Goal: Book appointment/travel/reservation

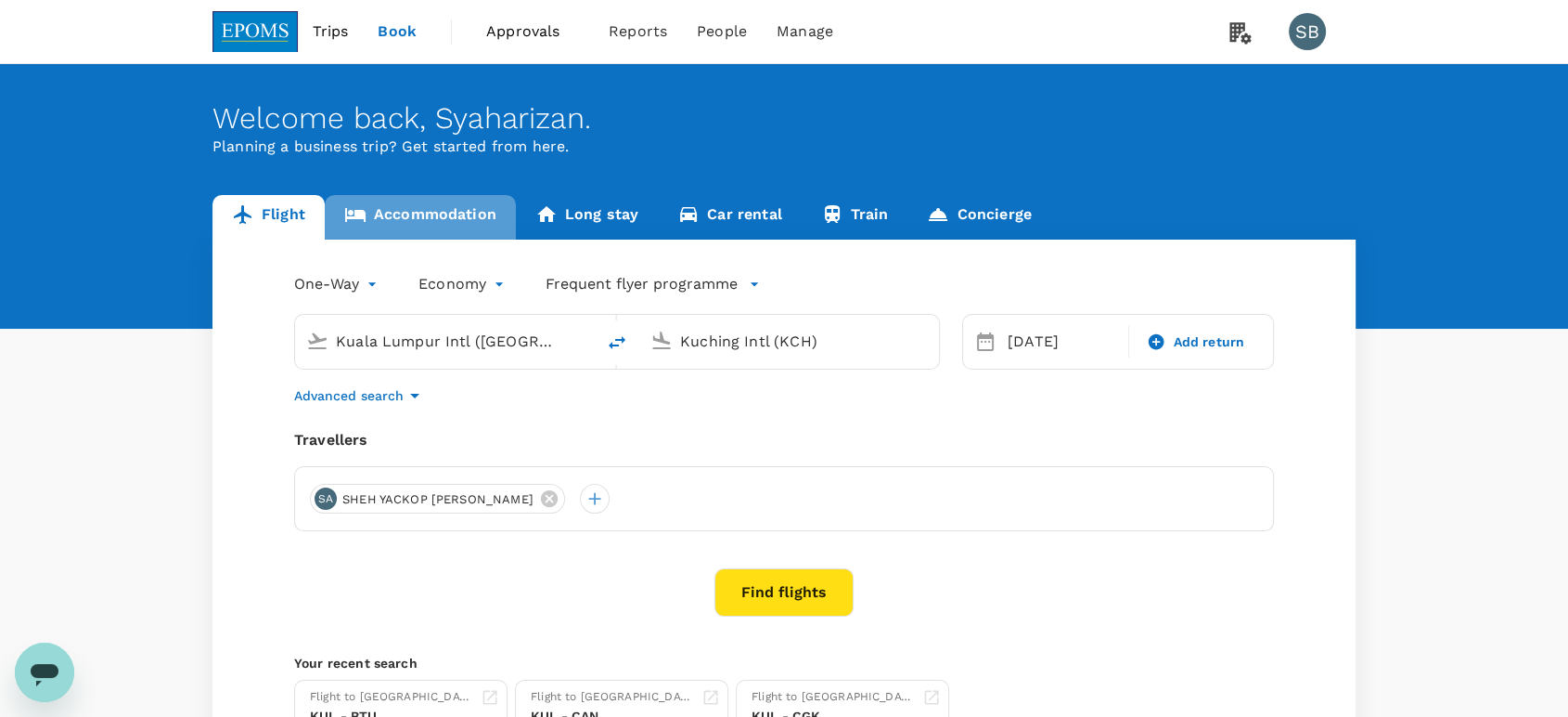
click at [423, 213] on link "Accommodation" at bounding box center [420, 218] width 191 height 45
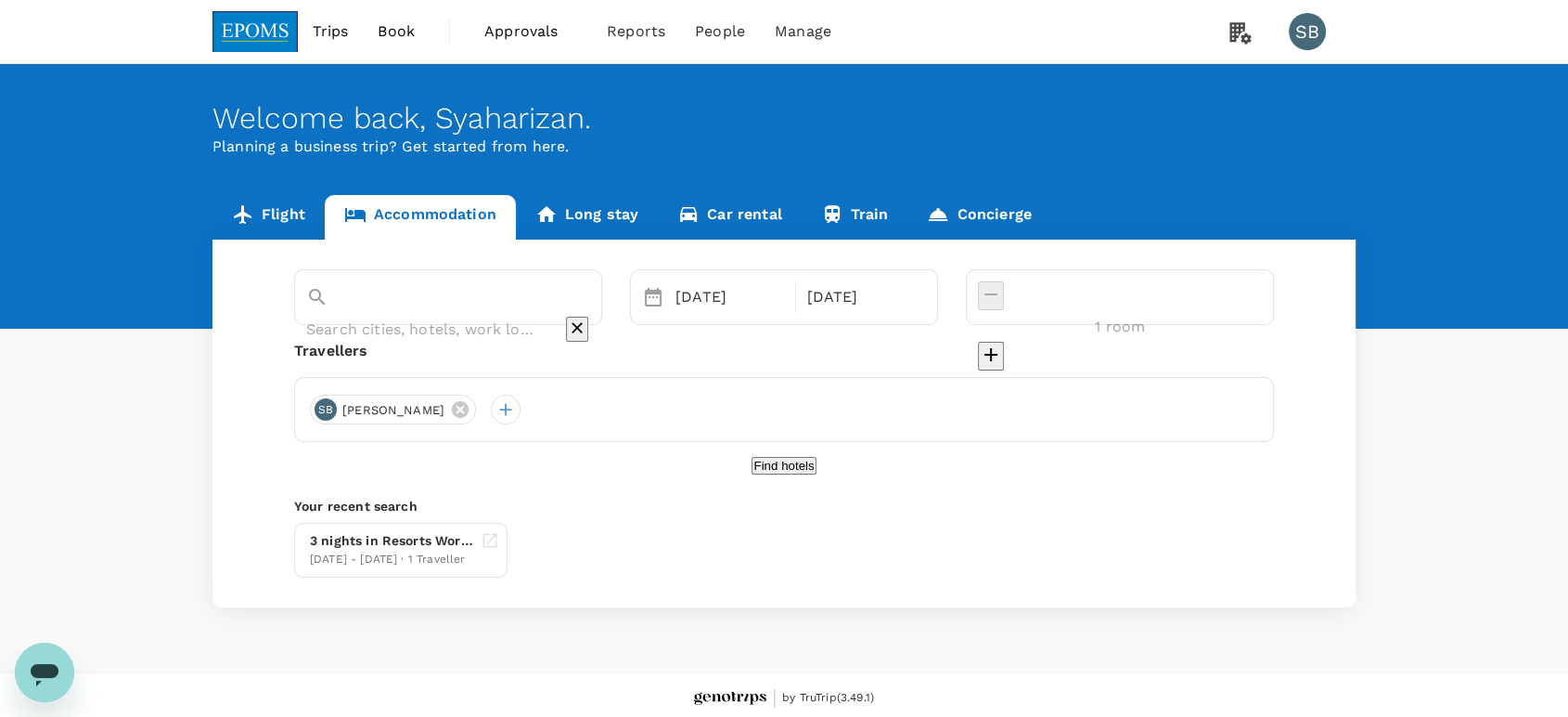
type input "[GEOGRAPHIC_DATA]"
click at [469, 407] on icon at bounding box center [459, 409] width 17 height 17
click at [328, 406] on div at bounding box center [325, 409] width 29 height 29
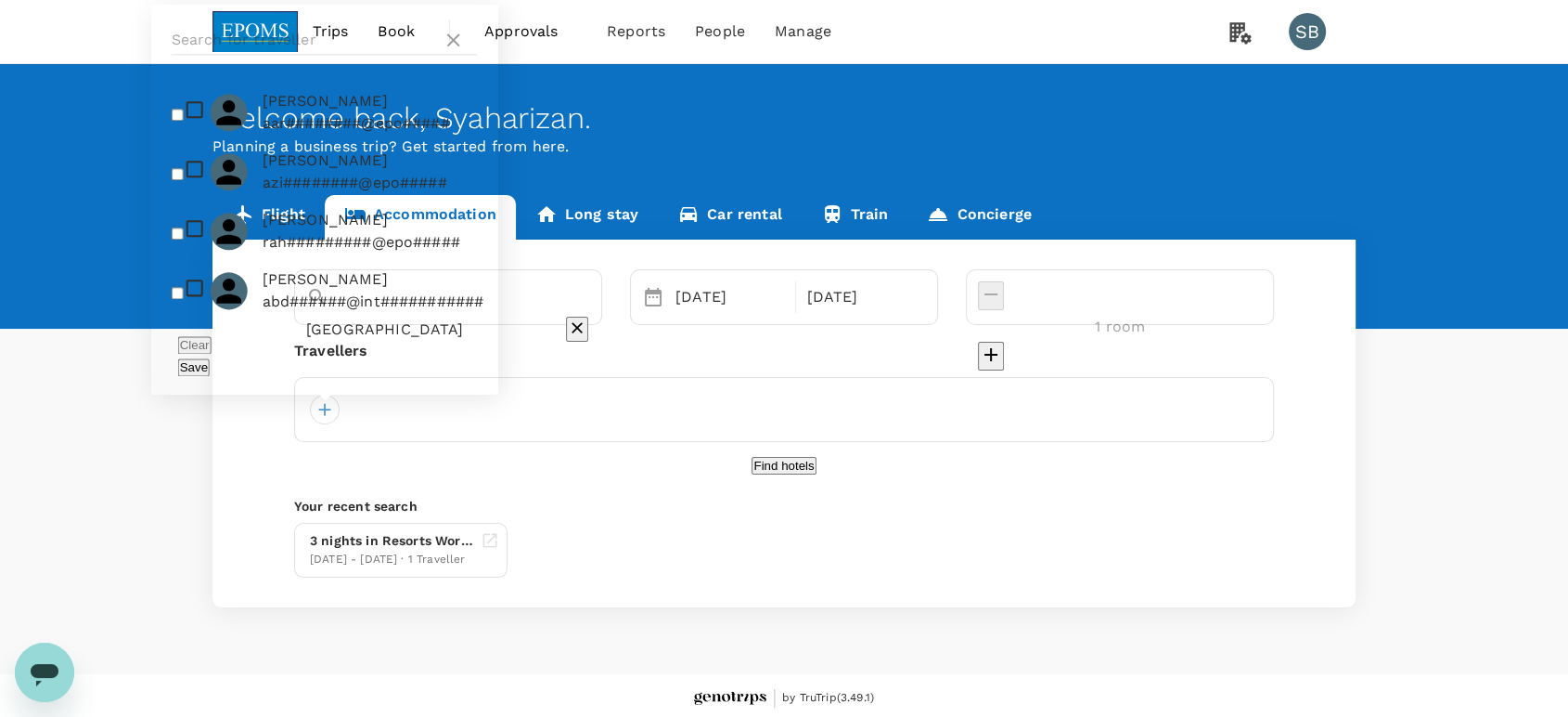
drag, startPoint x: 226, startPoint y: 66, endPoint x: 235, endPoint y: 95, distance: 30.4
click at [226, 55] on input "text" at bounding box center [303, 40] width 263 height 29
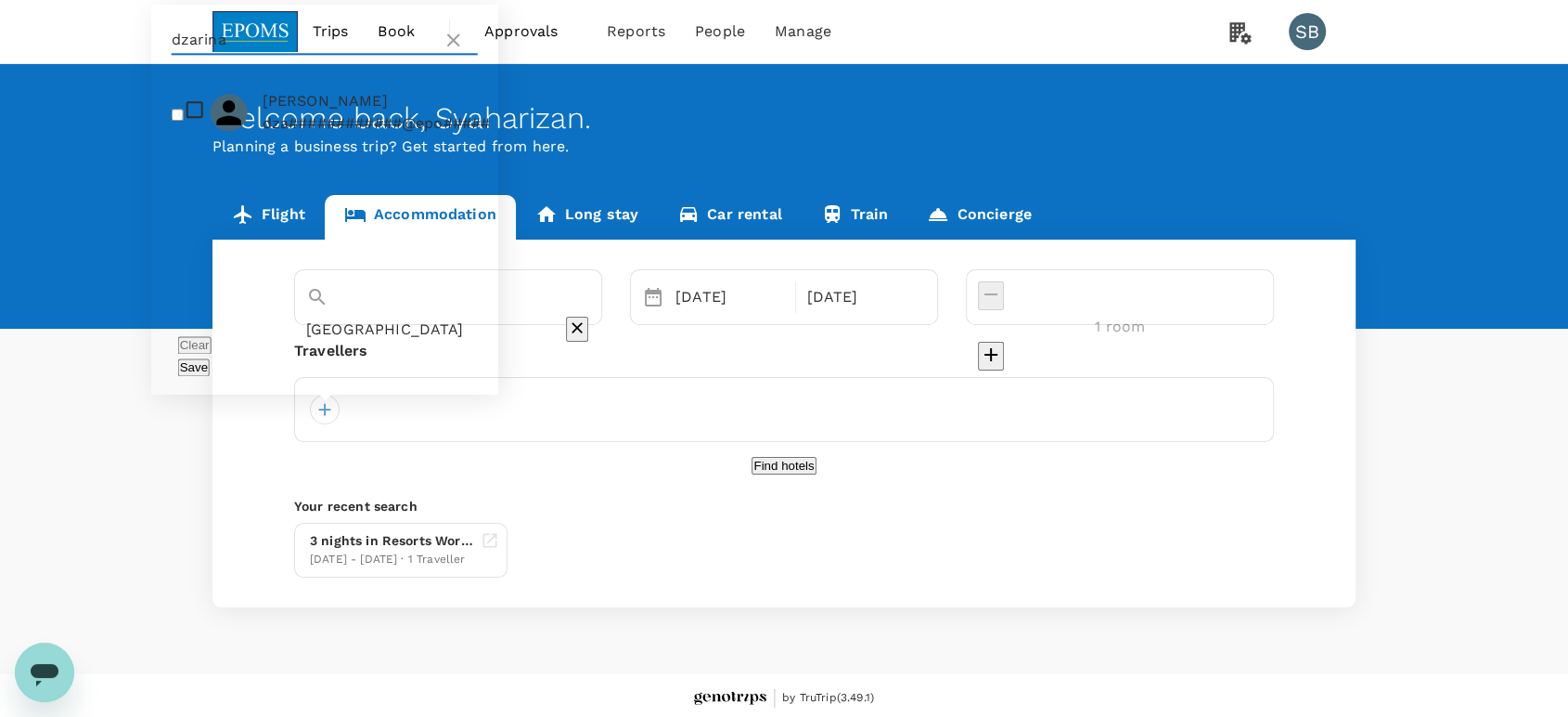
type input "dzarina"
click at [180, 121] on input "checkbox" at bounding box center [177, 114] width 12 height 12
checkbox input "true"
click at [210, 370] on button "Save" at bounding box center [194, 367] width 31 height 18
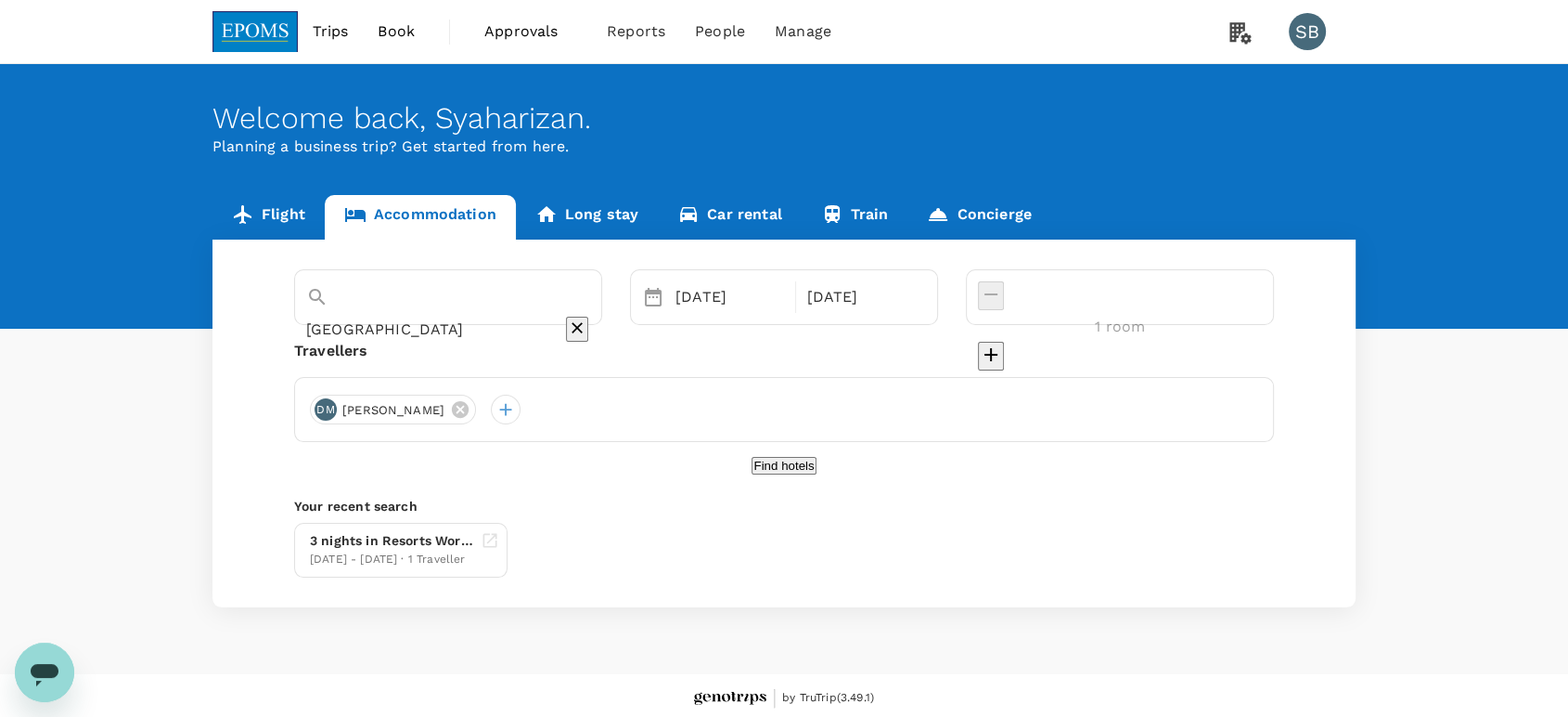
click at [489, 315] on input "[GEOGRAPHIC_DATA]" at bounding box center [422, 330] width 232 height 29
type input "[GEOGRAPHIC_DATA]"
click at [586, 318] on icon "Clear" at bounding box center [576, 327] width 19 height 19
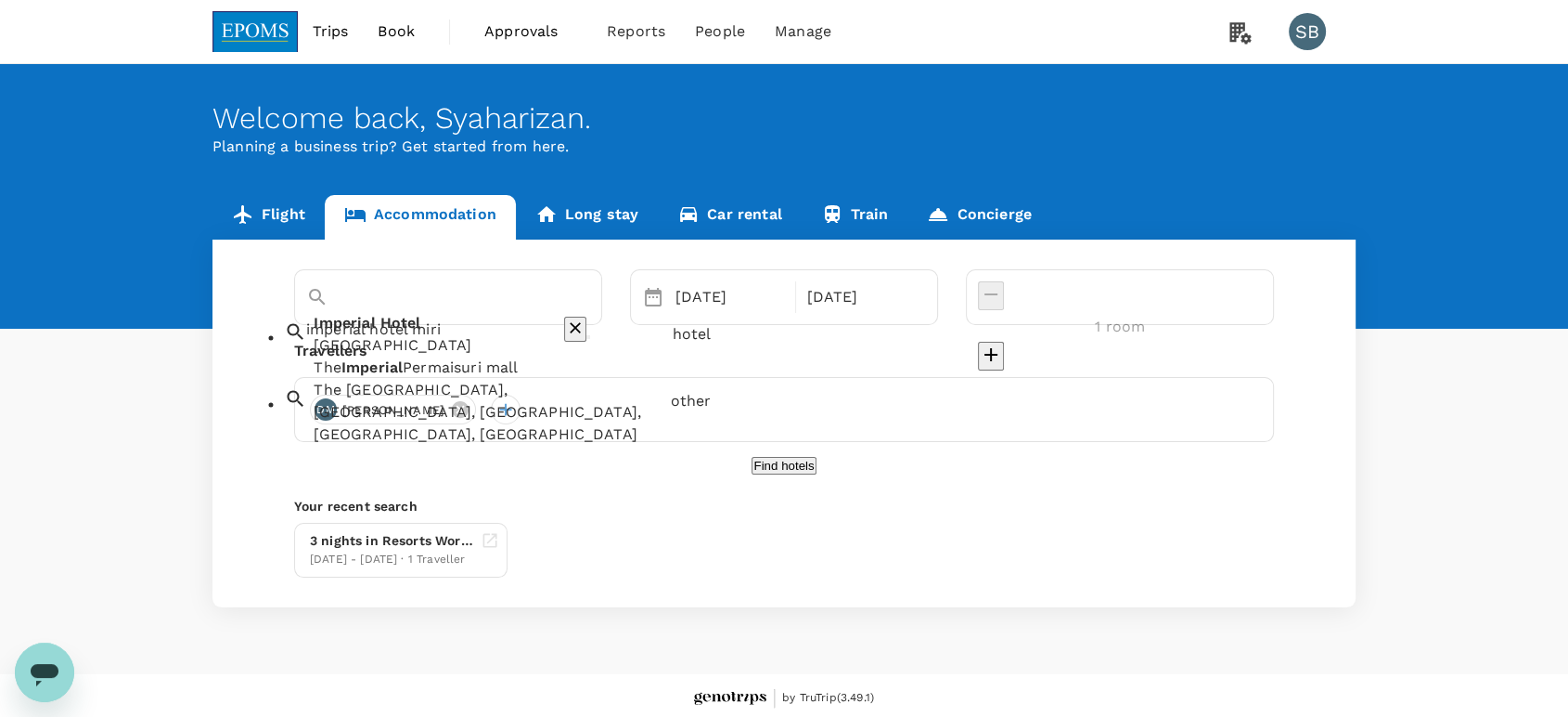
click at [603, 388] on div "The Imperial Permaisuri mall [GEOGRAPHIC_DATA], [GEOGRAPHIC_DATA], [GEOGRAPHIC_…" at bounding box center [484, 398] width 356 height 97
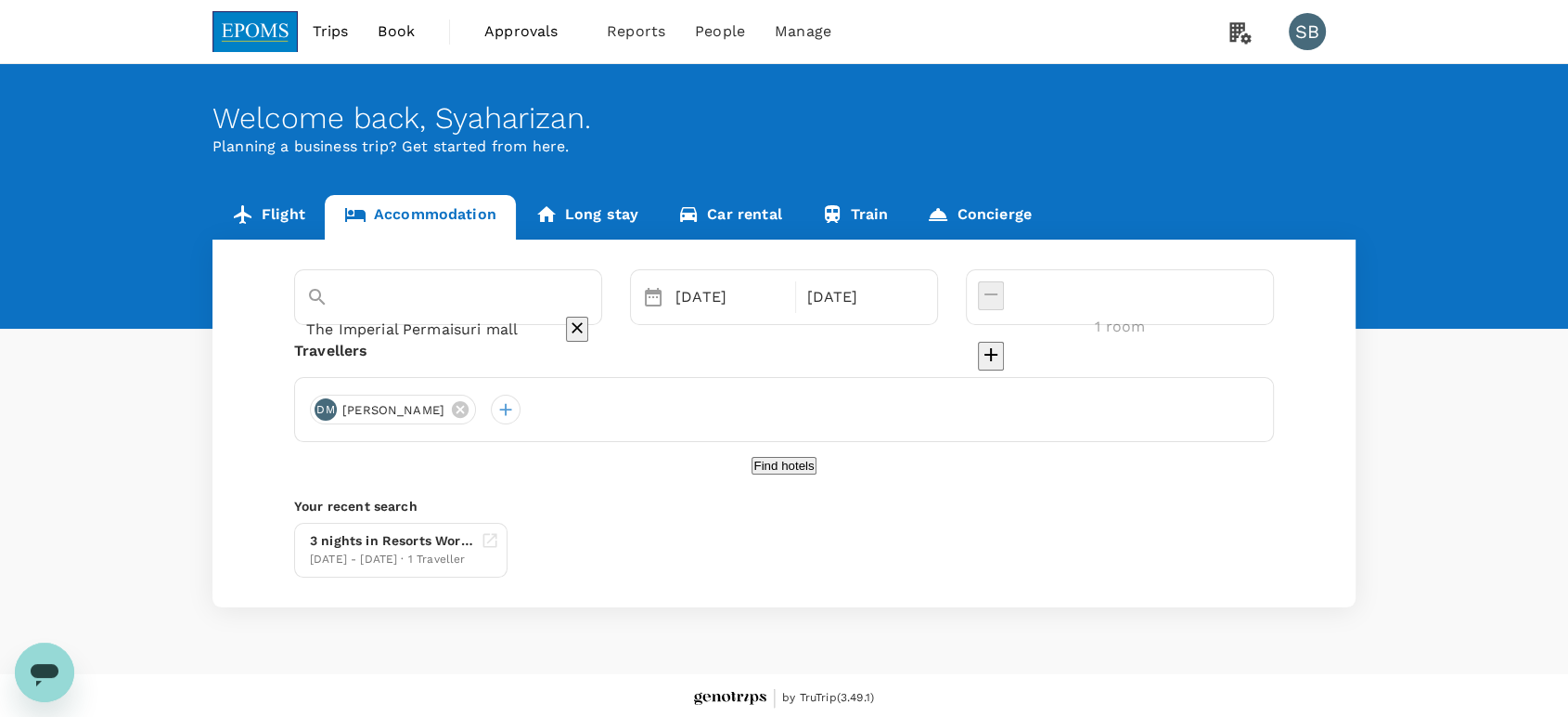
type input "The Imperial Permaisuri mall"
click at [768, 286] on div "[DATE]" at bounding box center [729, 297] width 124 height 37
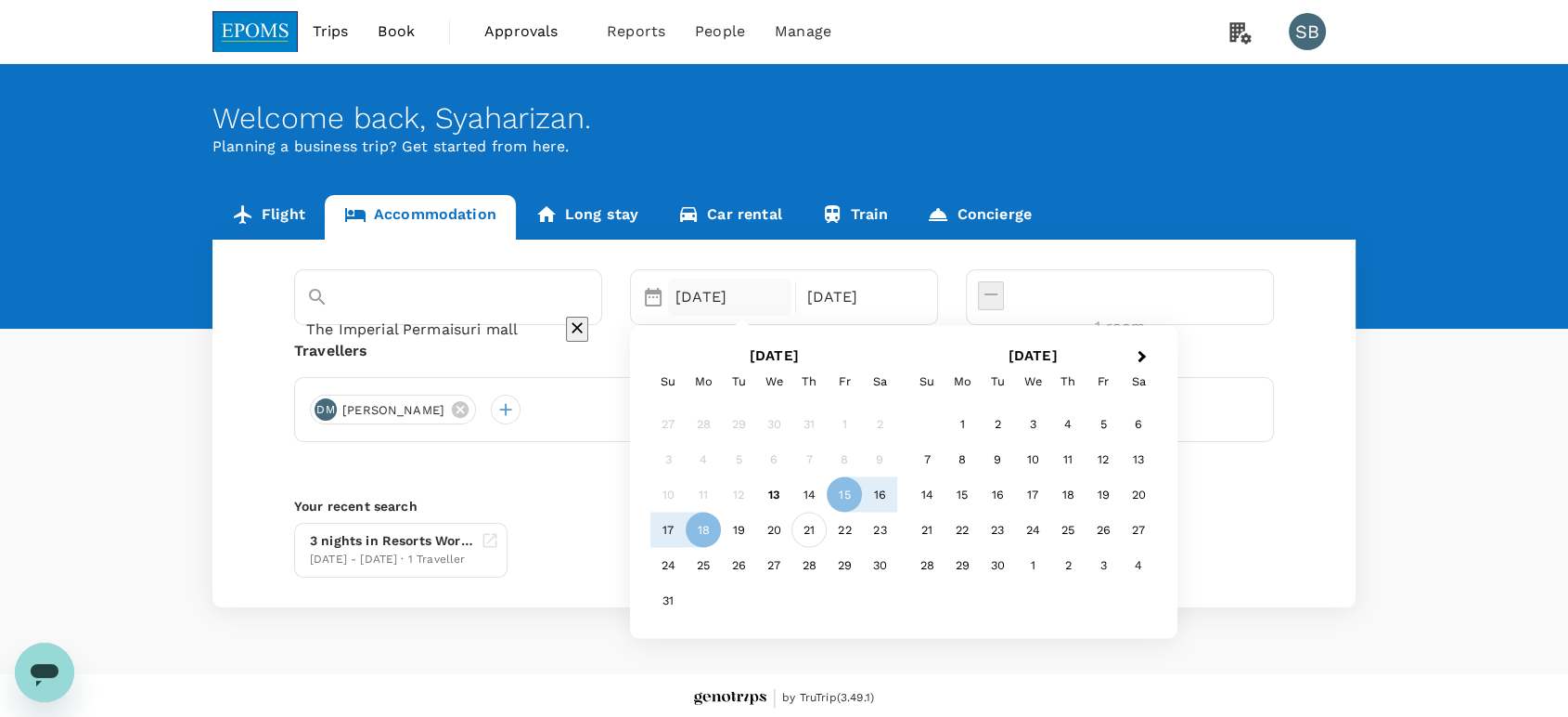
click at [827, 527] on div "21" at bounding box center [809, 529] width 35 height 35
click at [686, 561] on div "24" at bounding box center [668, 565] width 35 height 35
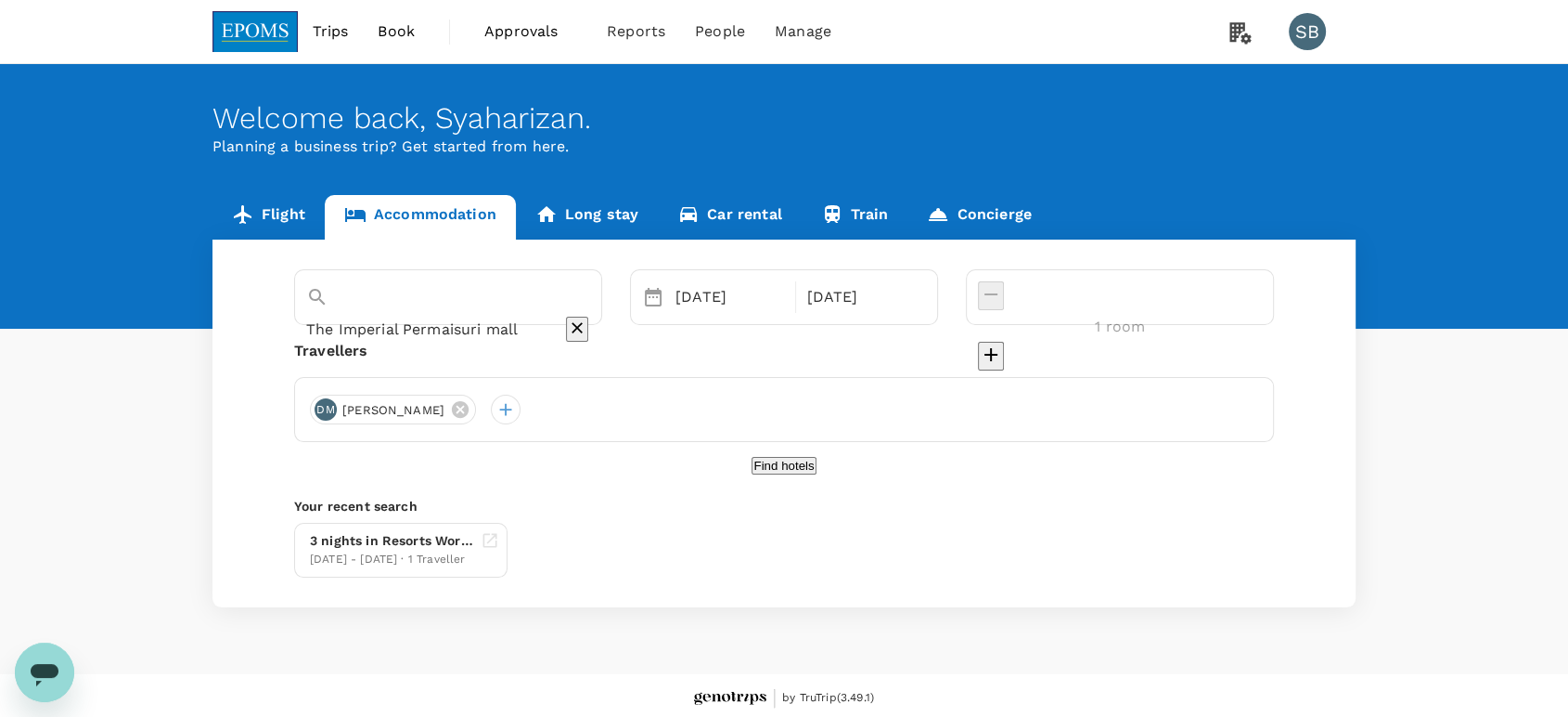
click at [772, 474] on button "Find hotels" at bounding box center [784, 465] width 64 height 18
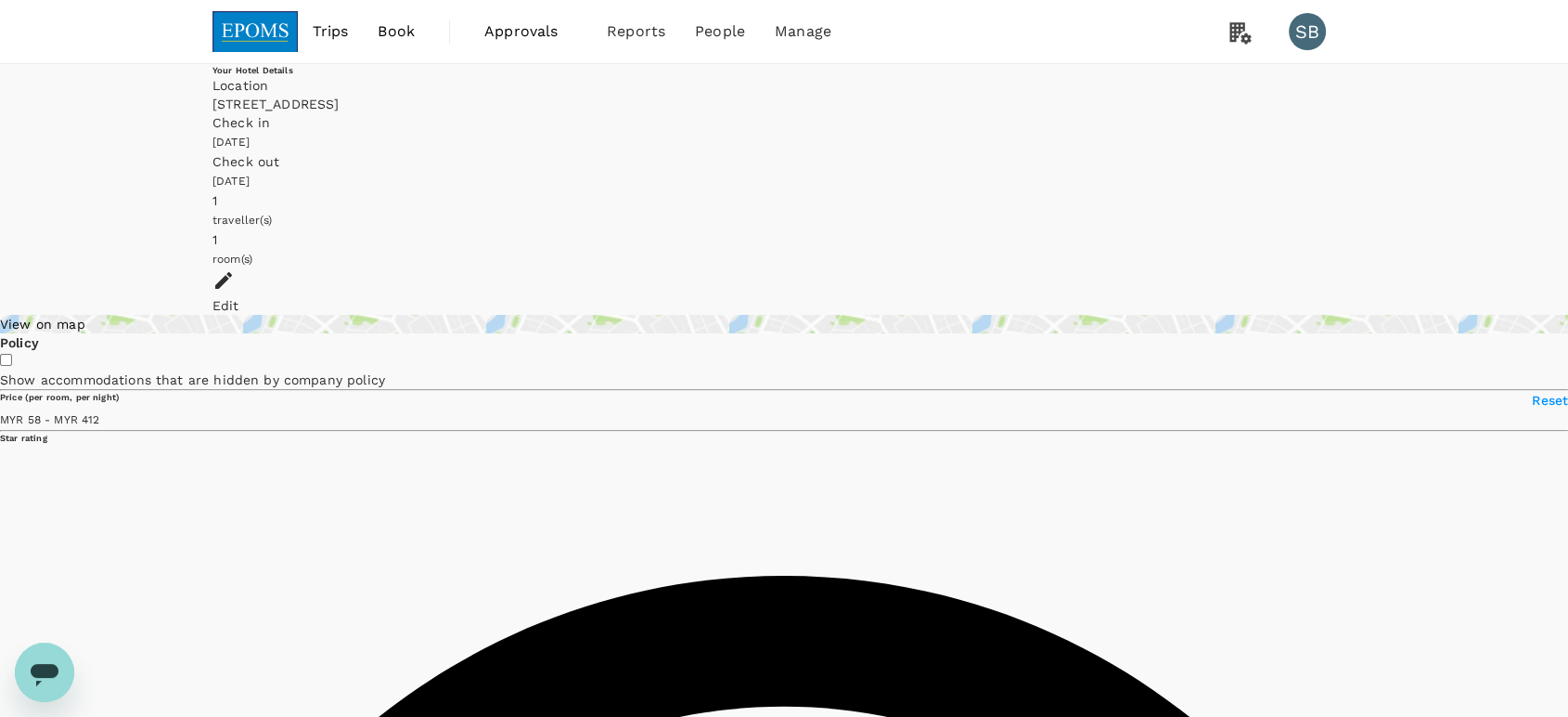
type input "412.37"
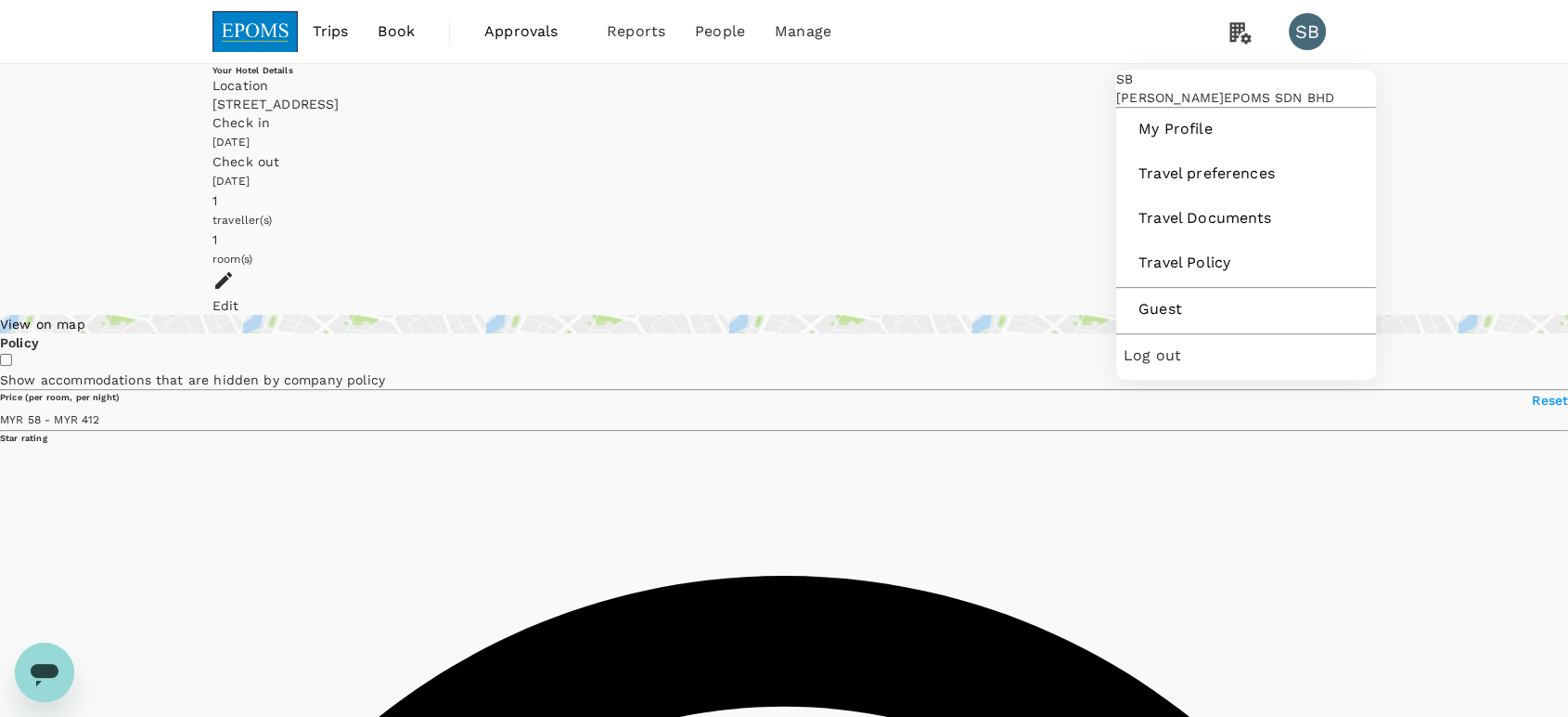
click at [1247, 376] on div "Log out" at bounding box center [1245, 356] width 245 height 41
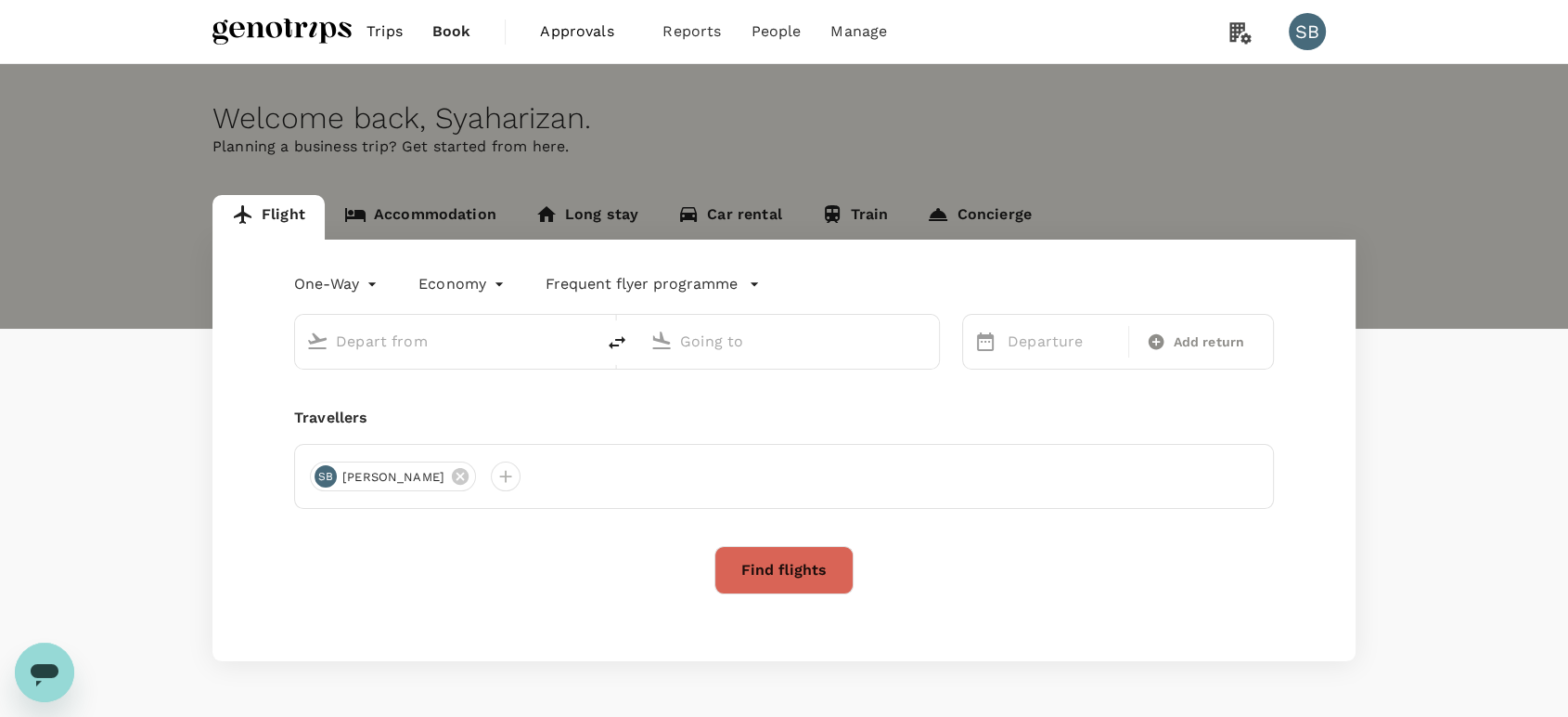
type input "[GEOGRAPHIC_DATA], [GEOGRAPHIC_DATA] (any)"
type input "Kuching Intl (KCH)"
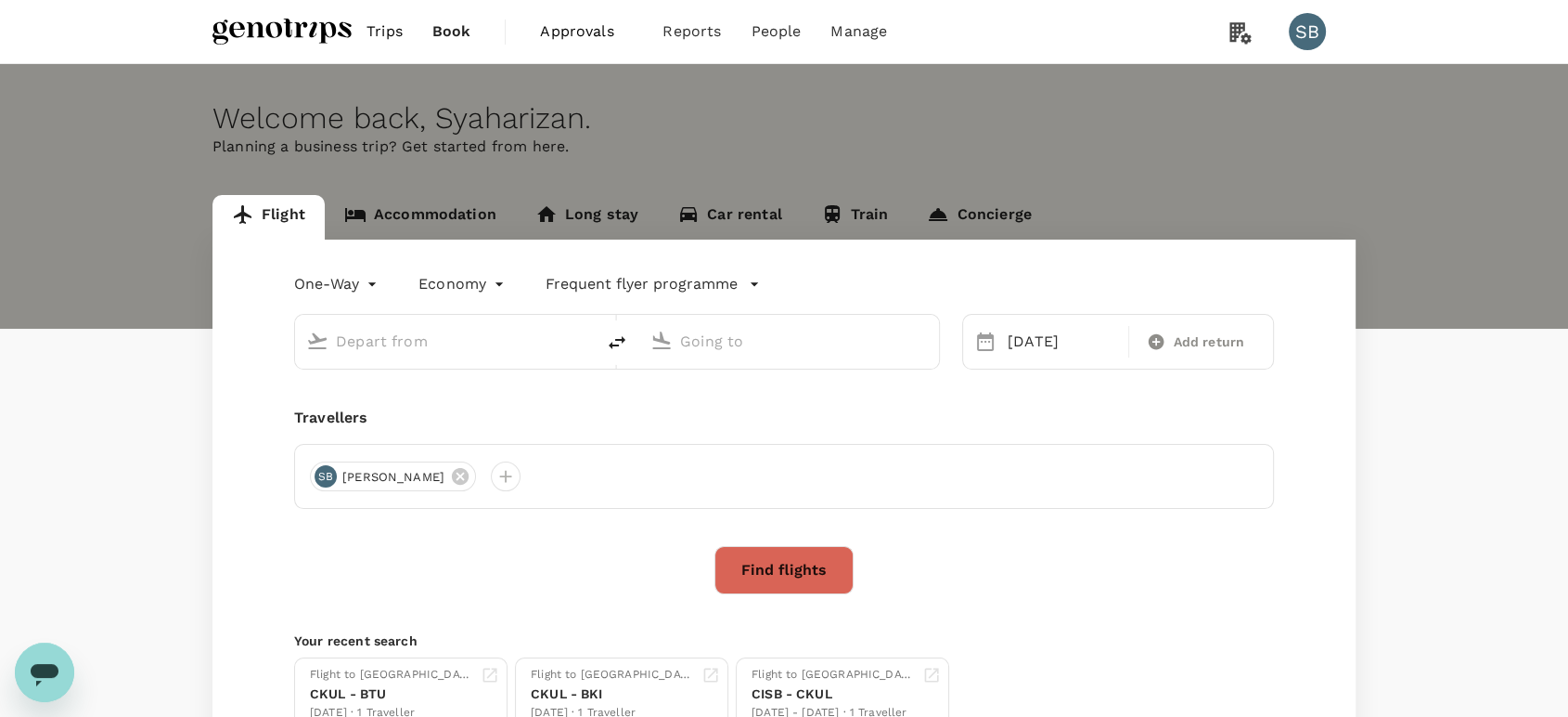
type input "Kuala Lumpur, Malaysia (any)"
type input "Kuching Intl (KCH)"
